Goal: Browse casually

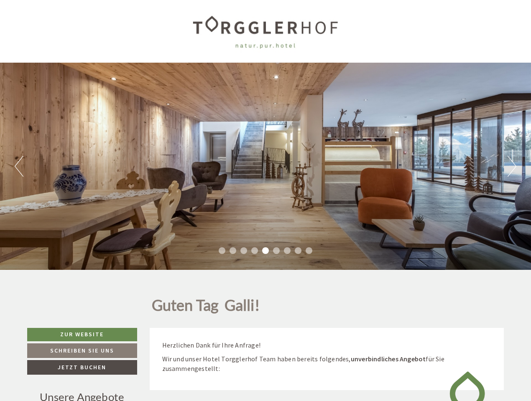
click at [265, 201] on div "Previous Next 1 2 3 4 5 6 7 8 9" at bounding box center [265, 166] width 531 height 207
click at [19, 166] on button "Previous" at bounding box center [19, 166] width 9 height 21
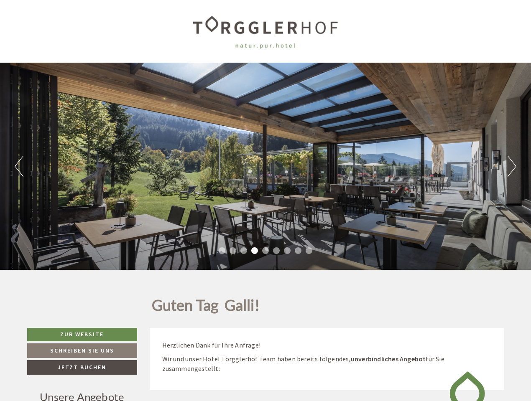
click at [265, 166] on div "Previous Next 1 2 3 4 5 6 7 8 9" at bounding box center [265, 166] width 531 height 207
click at [511, 166] on button "Next" at bounding box center [511, 166] width 9 height 21
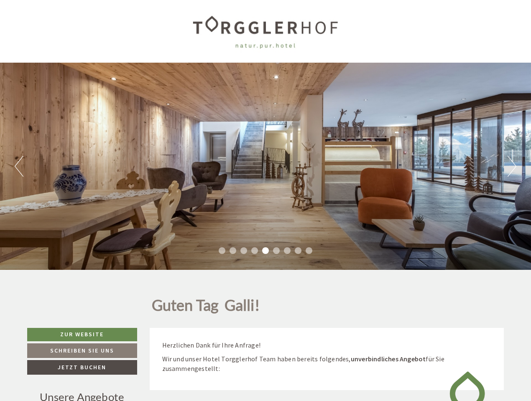
click at [222, 251] on li "1" at bounding box center [222, 250] width 7 height 7
click at [233, 251] on li "2" at bounding box center [232, 250] width 7 height 7
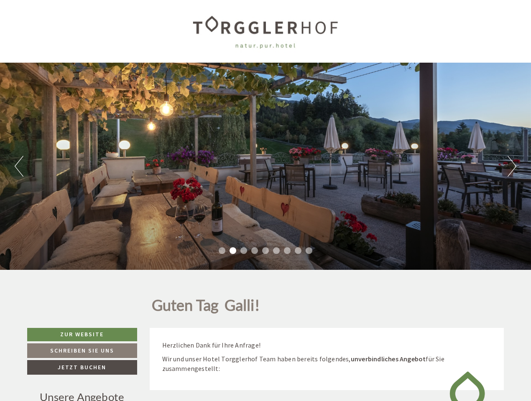
click at [244, 251] on li "3" at bounding box center [243, 250] width 7 height 7
click at [254, 251] on li "4" at bounding box center [254, 250] width 7 height 7
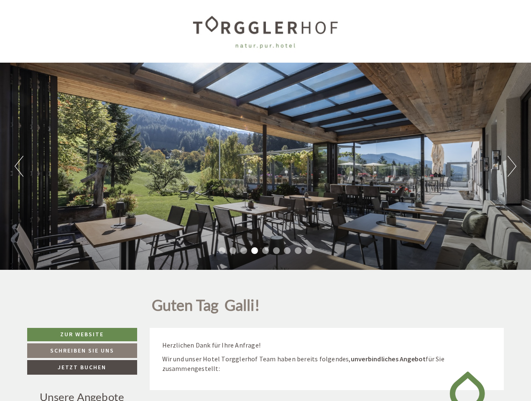
click at [265, 251] on li "5" at bounding box center [265, 250] width 7 height 7
